Goal: Contribute content

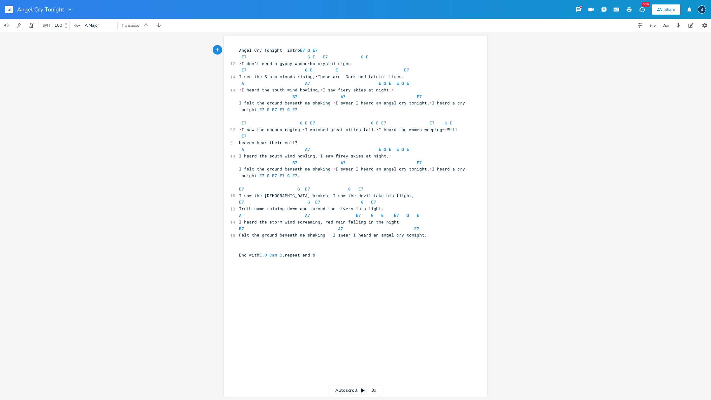
scroll to position [0, 0]
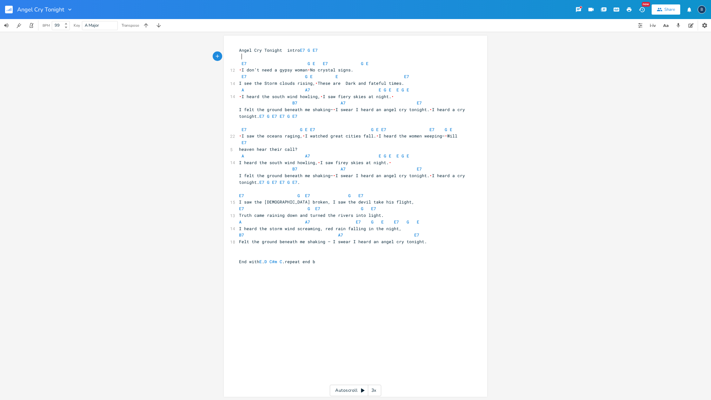
click at [66, 28] on icon at bounding box center [66, 28] width 3 height 2
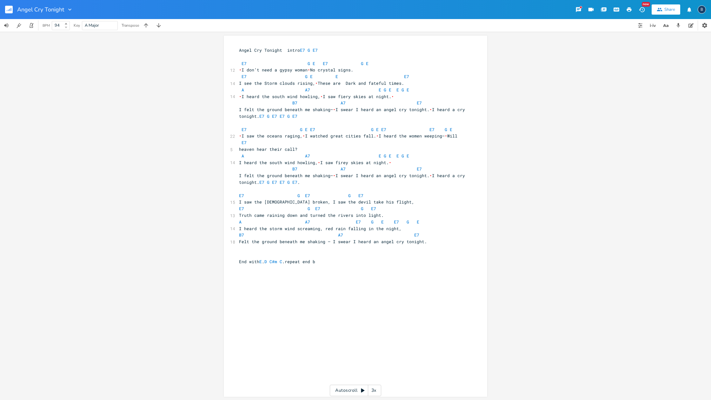
click at [66, 28] on icon at bounding box center [66, 28] width 3 height 2
click at [30, 23] on icon "button" at bounding box center [32, 26] width 6 height 6
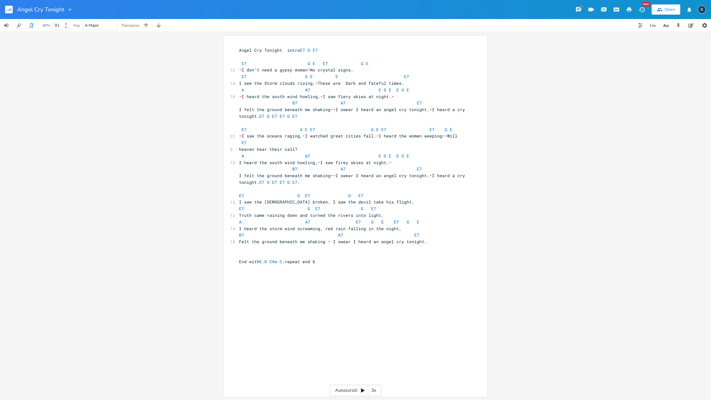
scroll to position [0, 0]
click at [67, 27] on icon at bounding box center [66, 28] width 3 height 2
click at [67, 23] on icon at bounding box center [66, 24] width 3 height 2
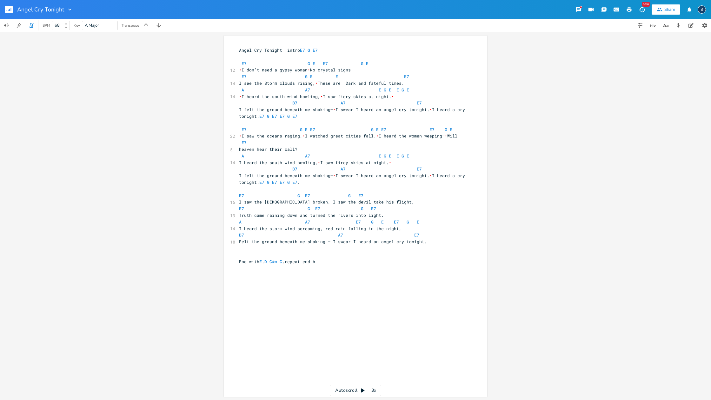
scroll to position [0, 0]
click at [67, 23] on icon at bounding box center [66, 24] width 3 height 2
click at [66, 23] on icon at bounding box center [66, 24] width 3 height 2
click at [7, 27] on icon "button" at bounding box center [6, 25] width 4 height 4
drag, startPoint x: 28, startPoint y: 40, endPoint x: 38, endPoint y: 40, distance: 9.8
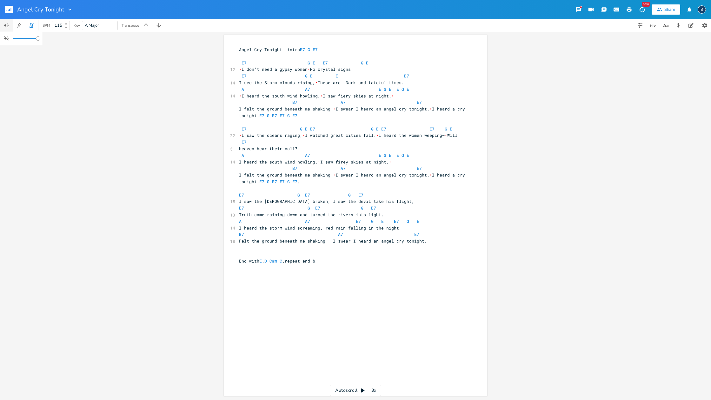
click at [38, 40] on div at bounding box center [38, 38] width 4 height 4
click at [67, 24] on icon at bounding box center [66, 24] width 3 height 2
type input "118"
click at [65, 23] on icon at bounding box center [66, 24] width 3 height 2
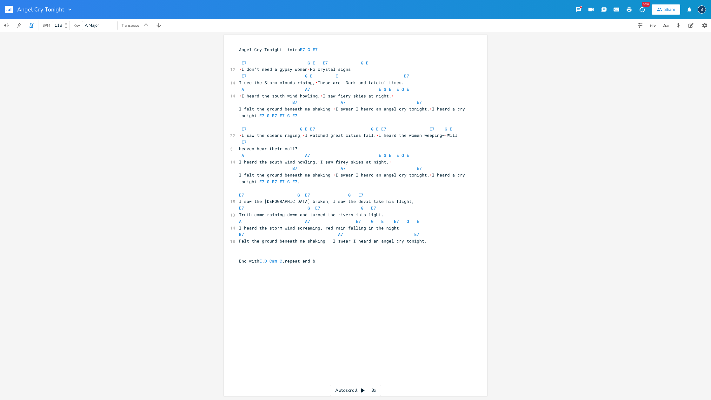
click at [45, 26] on div "BPM" at bounding box center [46, 25] width 7 height 3
click at [30, 25] on icon "button" at bounding box center [32, 26] width 6 height 6
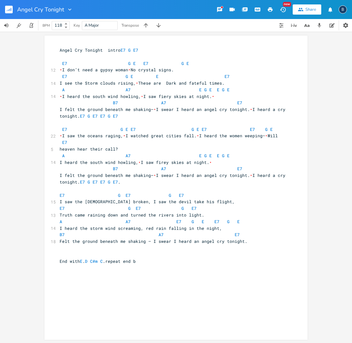
click at [60, 49] on span "Angel Cry Tonight intro E7 G E7" at bounding box center [99, 50] width 79 height 6
type textarea "115 bpm"
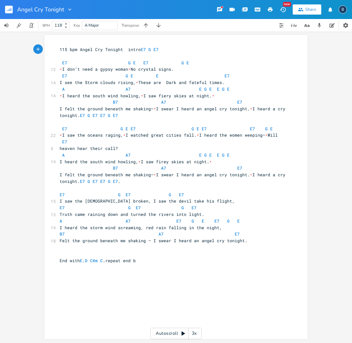
scroll to position [1, 0]
click at [137, 198] on span "I saw the [DEMOGRAPHIC_DATA] broken, I saw the devil take his flight," at bounding box center [147, 201] width 175 height 6
click at [121, 192] on span "E7 G E7 G E7" at bounding box center [124, 195] width 129 height 6
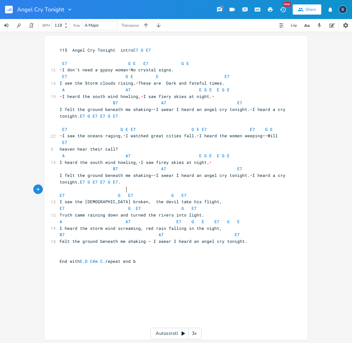
scroll to position [0, 0]
click at [191, 192] on pre "E7 G E7 G E7" at bounding box center [172, 195] width 229 height 7
type textarea "Shift to Emin G A with Drum breaks"
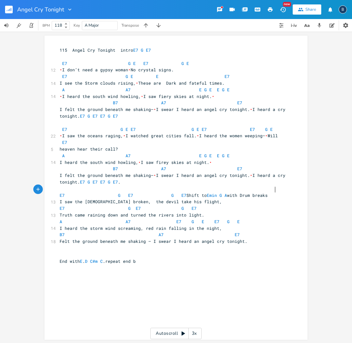
click at [189, 193] on span "E7 G E7 G E7 Shift to Emin G A with Drum breaks" at bounding box center [164, 196] width 208 height 6
type textarea "@"
click at [67, 193] on span "E7 G E7 G E7 @ Shift to Emin G A with Drum breaks" at bounding box center [166, 196] width 213 height 6
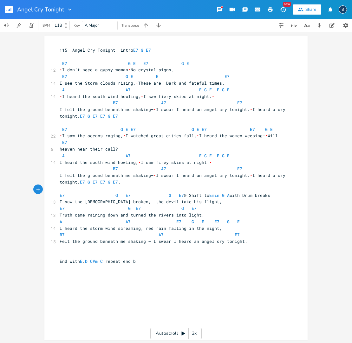
type textarea "@"
click at [146, 206] on span "E7 G E7 G E7" at bounding box center [131, 209] width 142 height 6
click at [156, 206] on span "E7 G E7 G E7" at bounding box center [132, 209] width 145 height 6
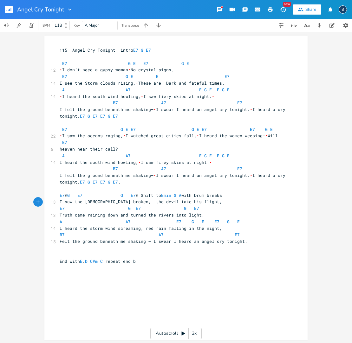
click at [152, 206] on span "E7 G E7 G E7" at bounding box center [132, 209] width 145 height 6
type textarea "Drums"
click at [4, 47] on div "xxxxxxxxxx 115 Angel Cry Tonight intro E7 G E7 E7 G E E7 G E 12 • I don’t need …" at bounding box center [176, 188] width 352 height 312
